Goal: Information Seeking & Learning: Learn about a topic

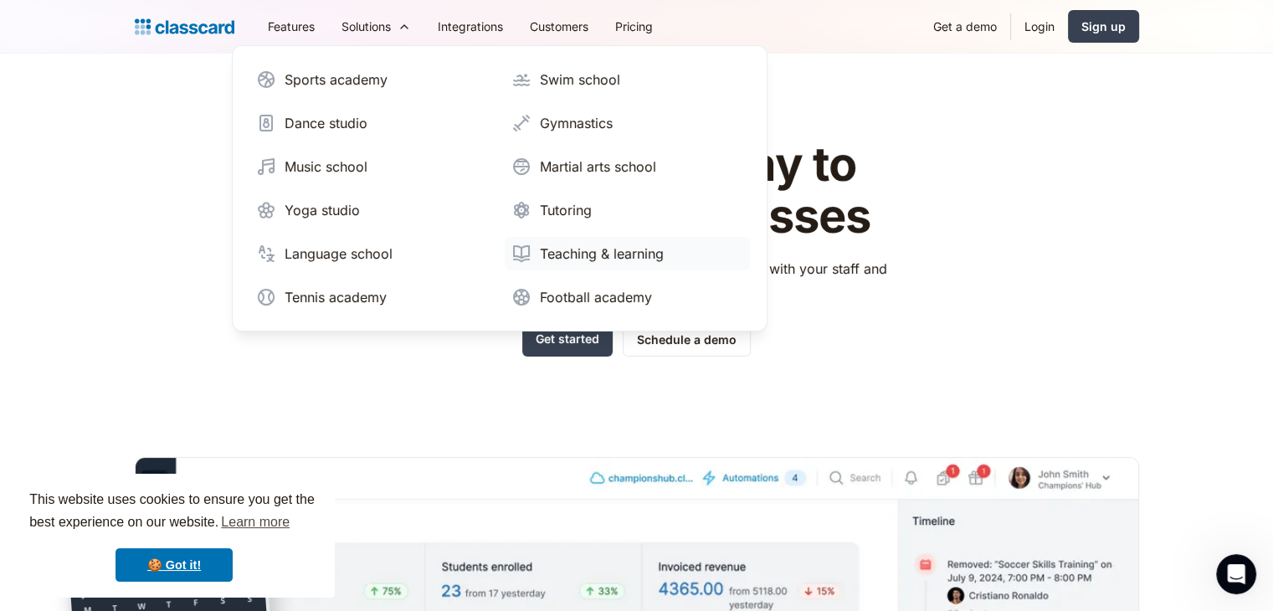
click at [578, 254] on div "Teaching & learning" at bounding box center [602, 254] width 124 height 20
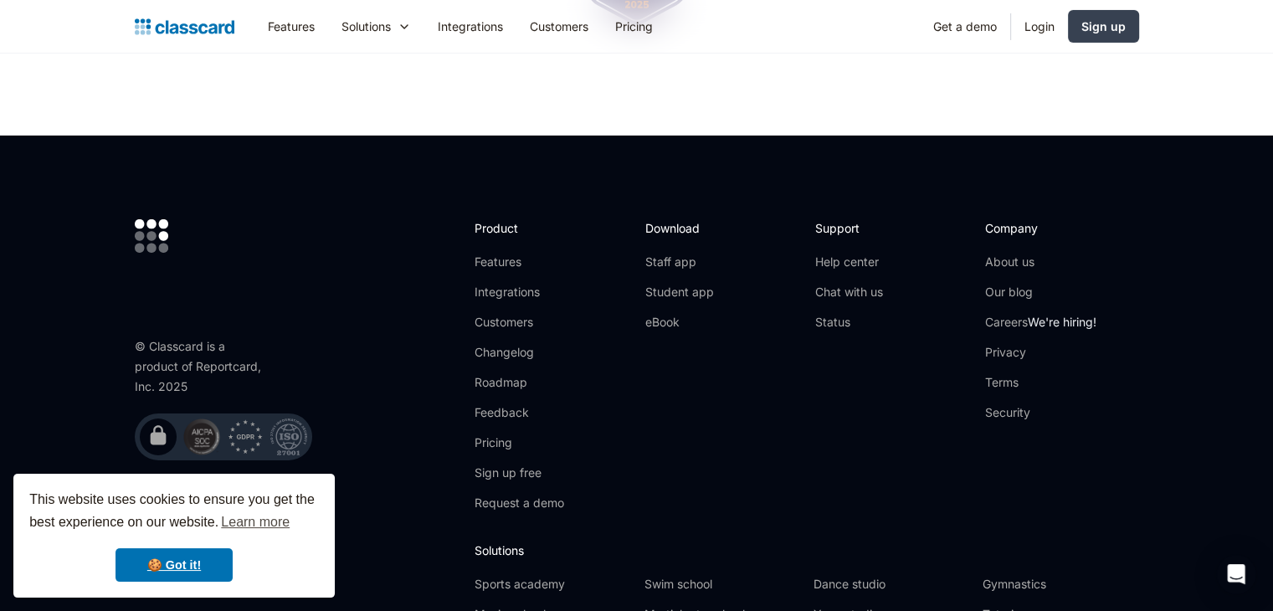
scroll to position [5769, 0]
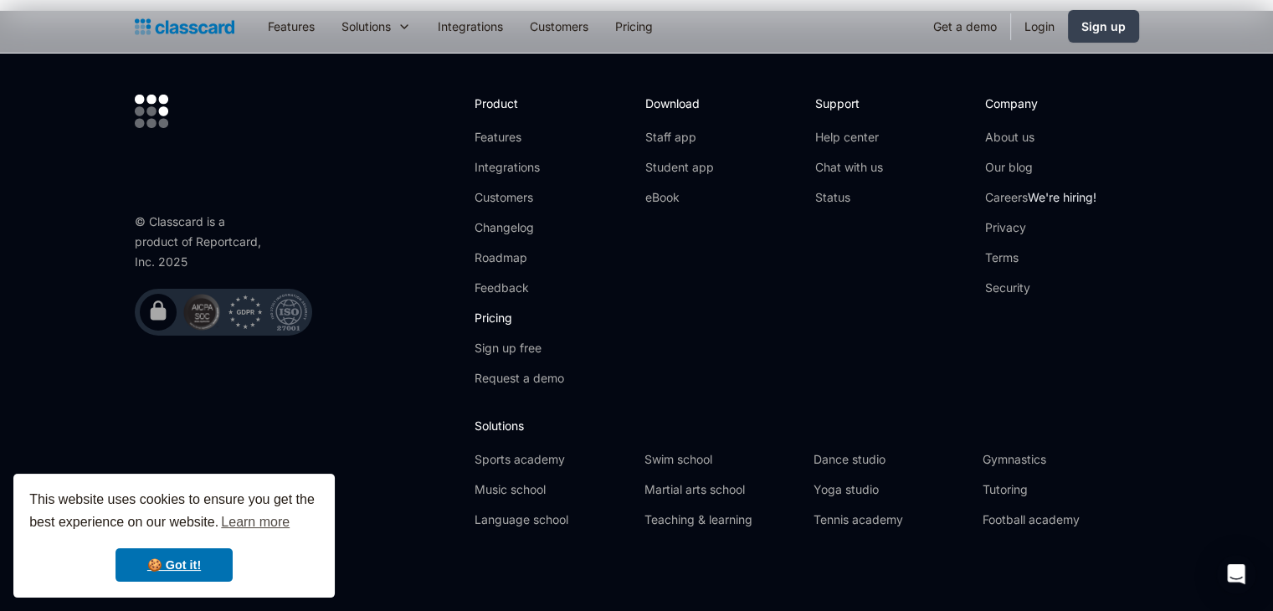
click at [509, 310] on link "Pricing" at bounding box center [520, 318] width 90 height 17
